Goal: Transaction & Acquisition: Purchase product/service

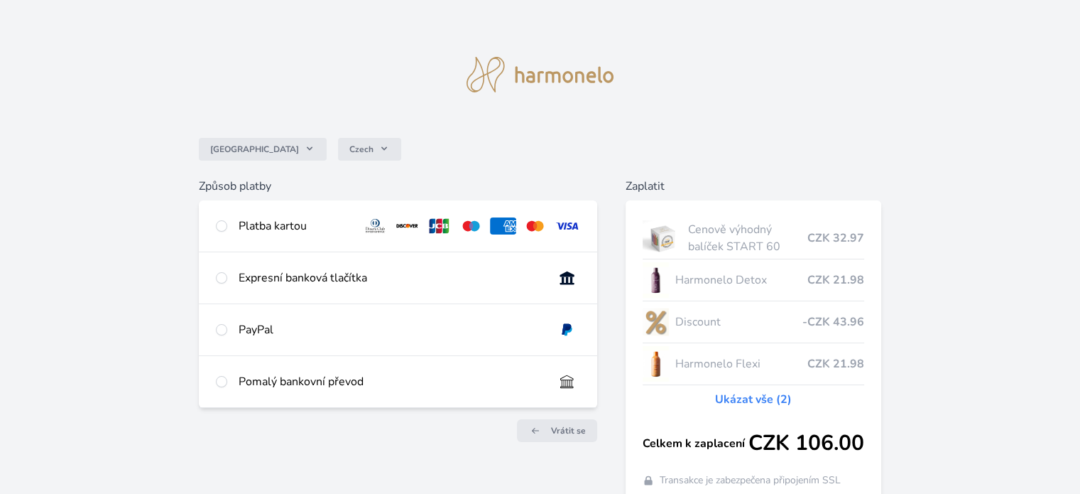
click at [230, 227] on div "Platba kartou" at bounding box center [398, 225] width 398 height 51
radio input "true"
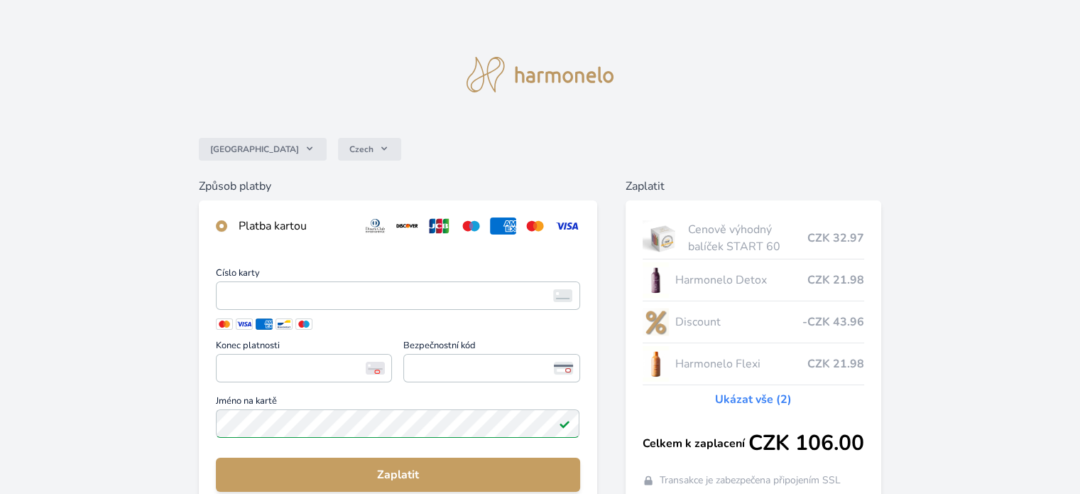
click at [754, 403] on link "Ukázat vše (2)" at bounding box center [753, 399] width 77 height 17
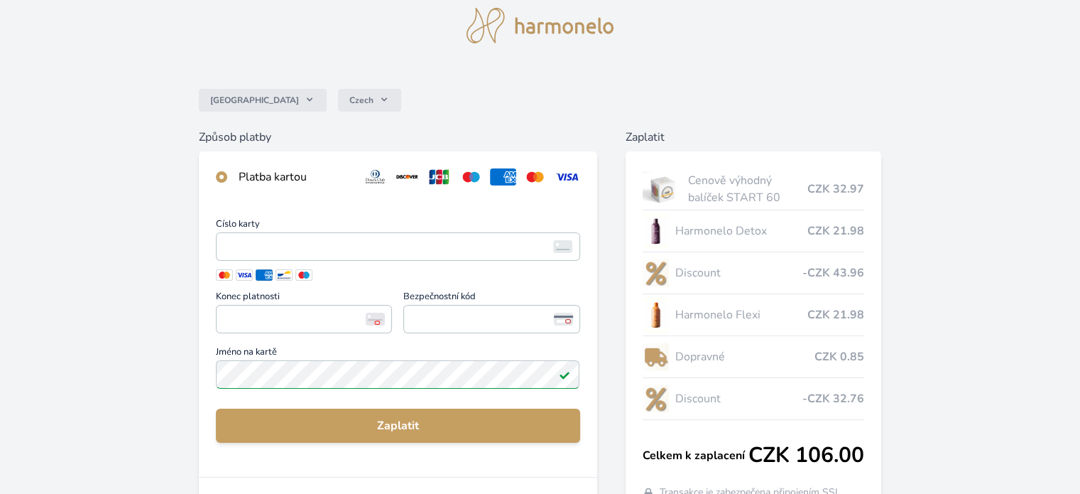
scroll to position [71, 0]
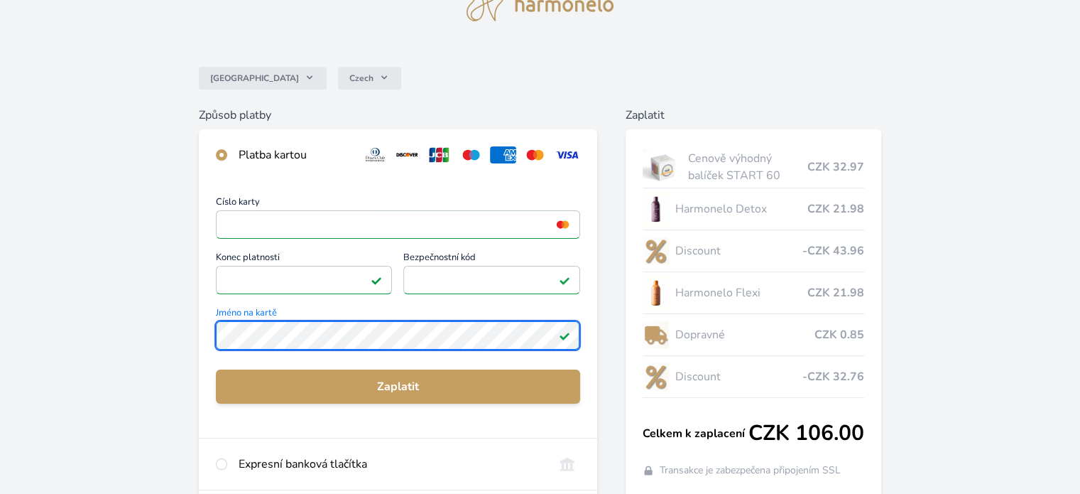
click at [210, 345] on div "Číslo karty <p>Your browser does not support iframes.</p> Konec platnosti <p>Yo…" at bounding box center [398, 308] width 398 height 257
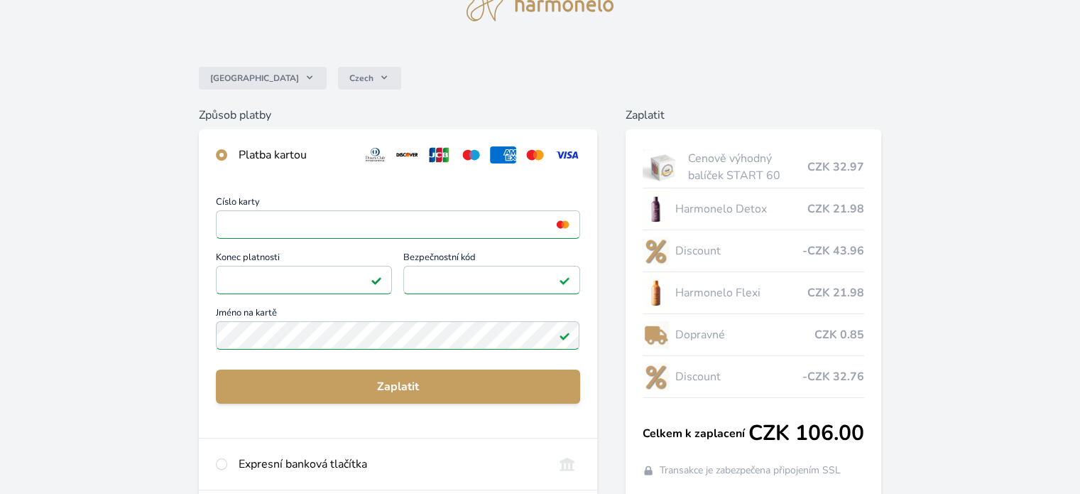
click at [493, 300] on div "Číslo karty <p>Your browser does not support iframes.</p> Konec platnosti <p>Yo…" at bounding box center [398, 274] width 364 height 155
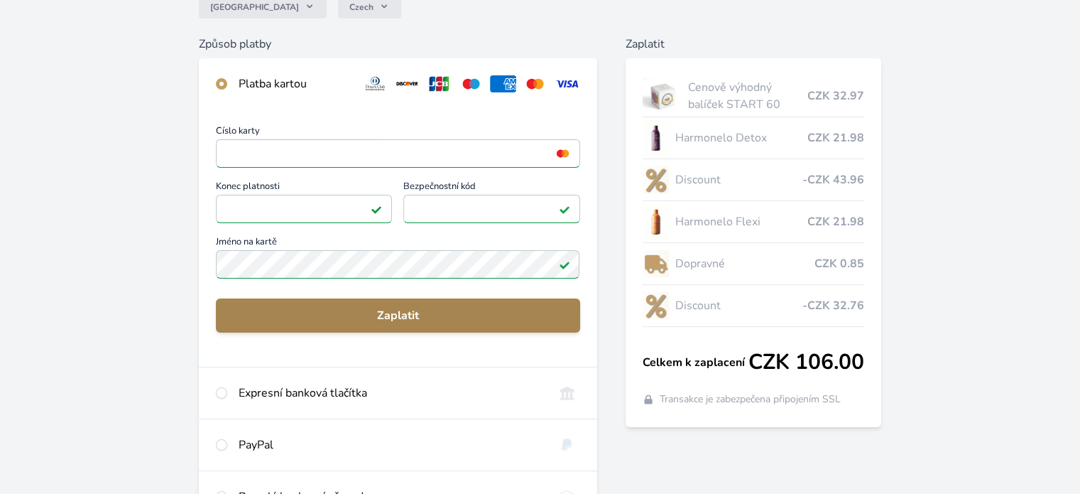
click at [413, 310] on span "Zaplatit" at bounding box center [397, 315] width 341 height 17
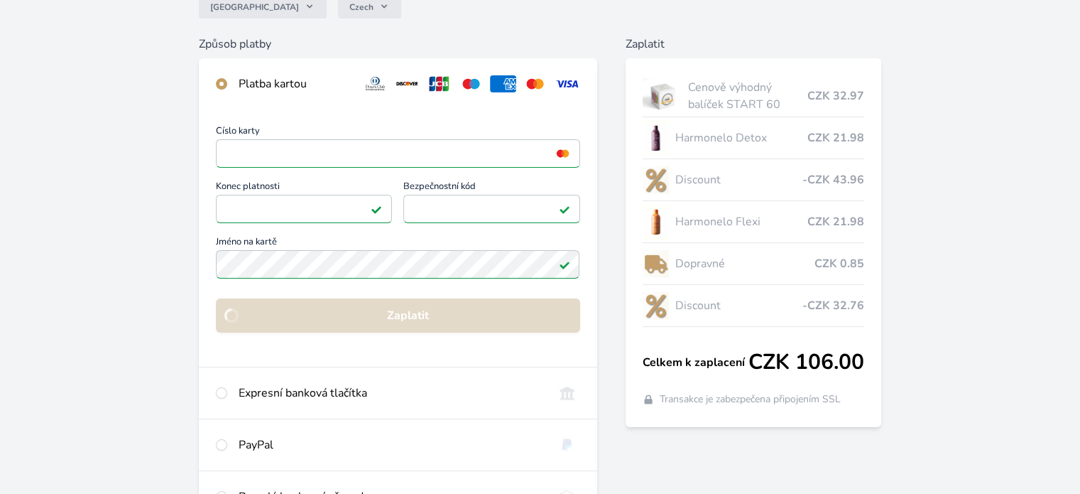
scroll to position [136, 0]
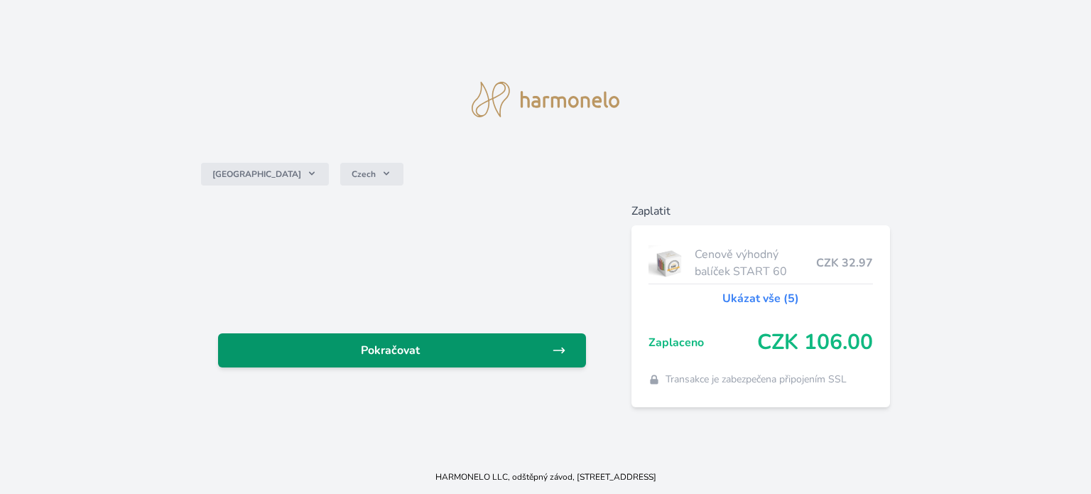
click at [405, 342] on span "Pokračovat" at bounding box center [390, 350] width 322 height 17
